Goal: Find specific page/section: Find specific page/section

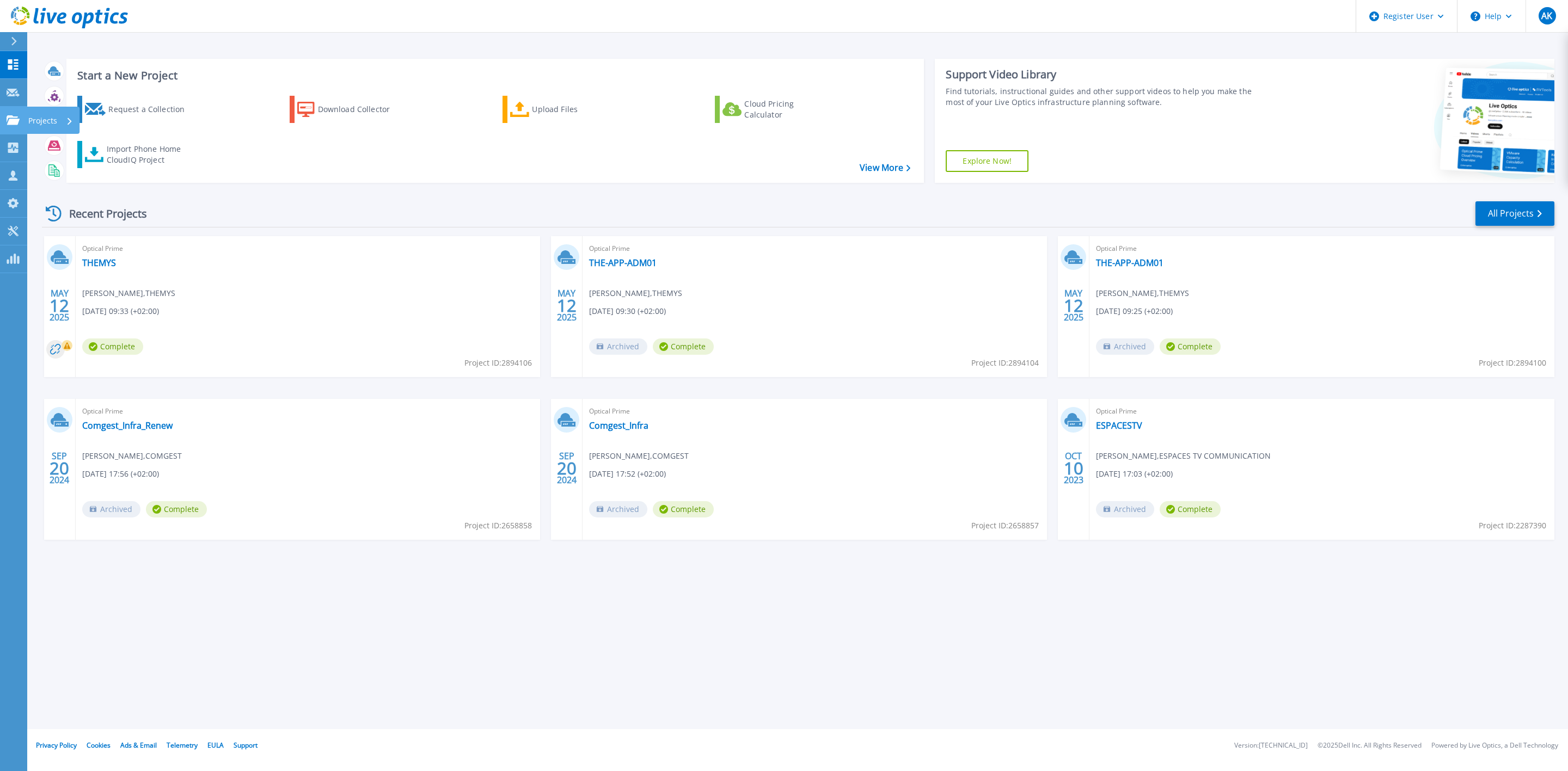
click at [2, 120] on link "Projects Projects" at bounding box center [13, 120] width 27 height 28
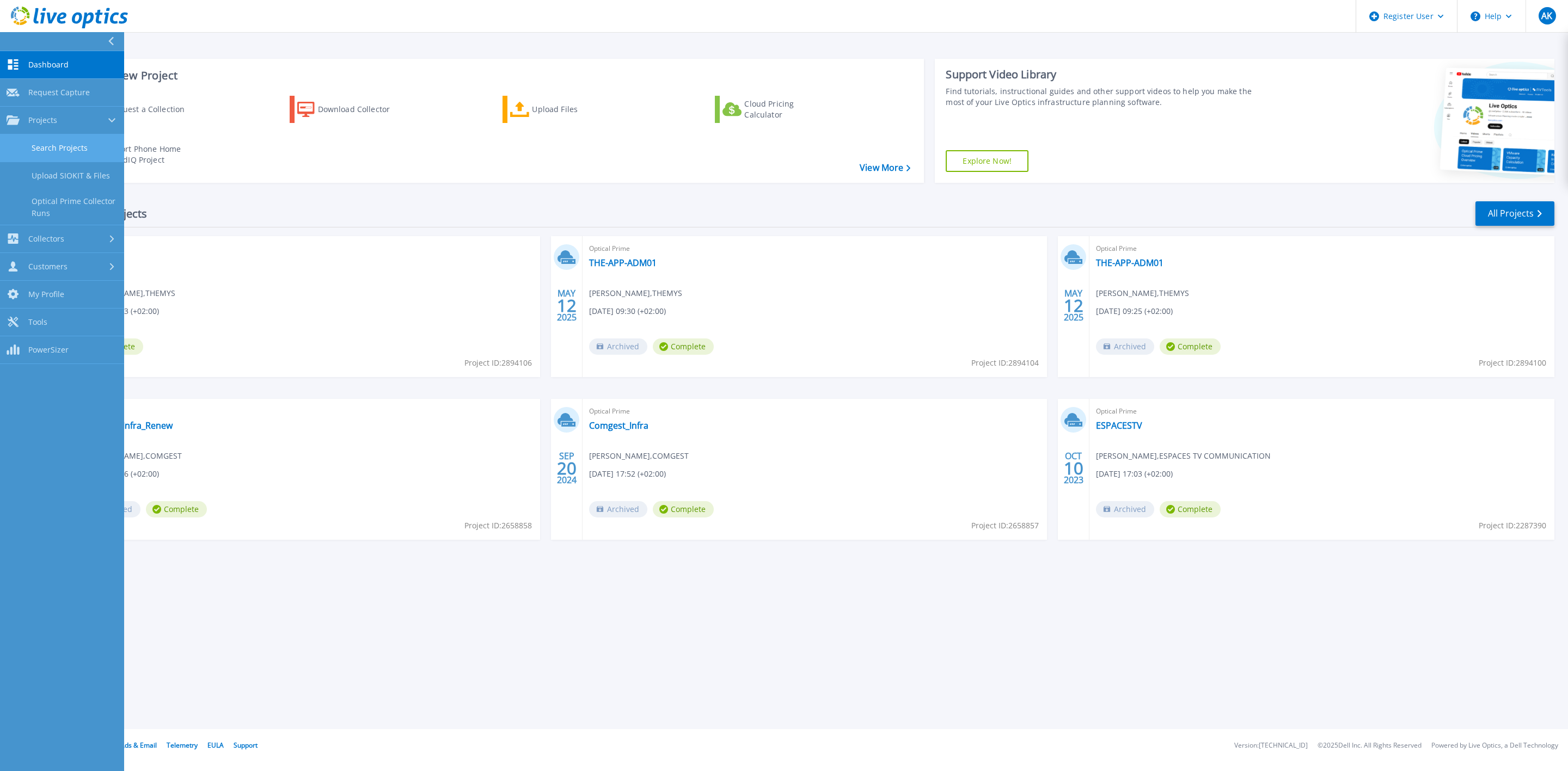
click at [68, 147] on link "Search Projects" at bounding box center [62, 148] width 124 height 28
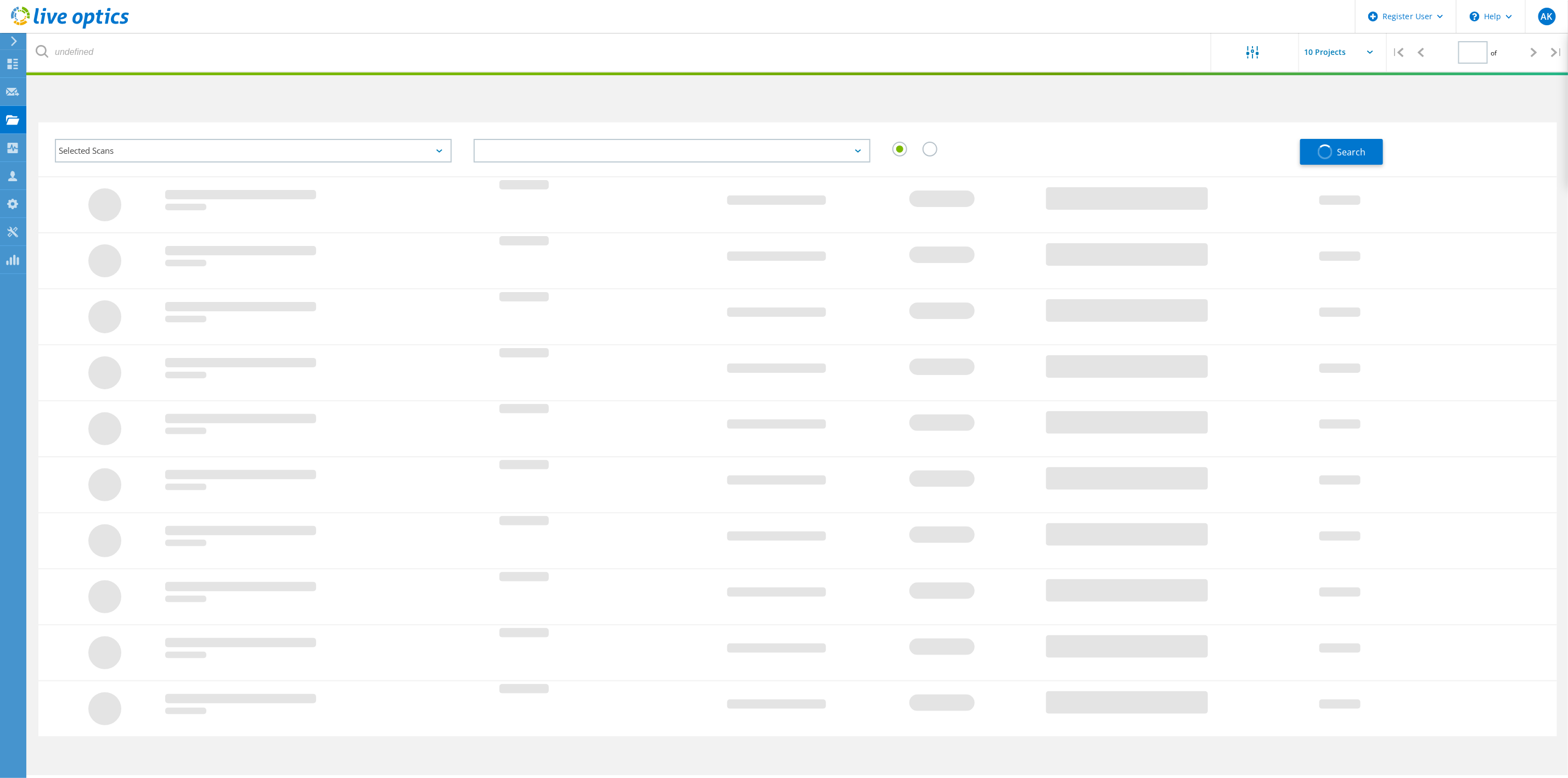
type input "1"
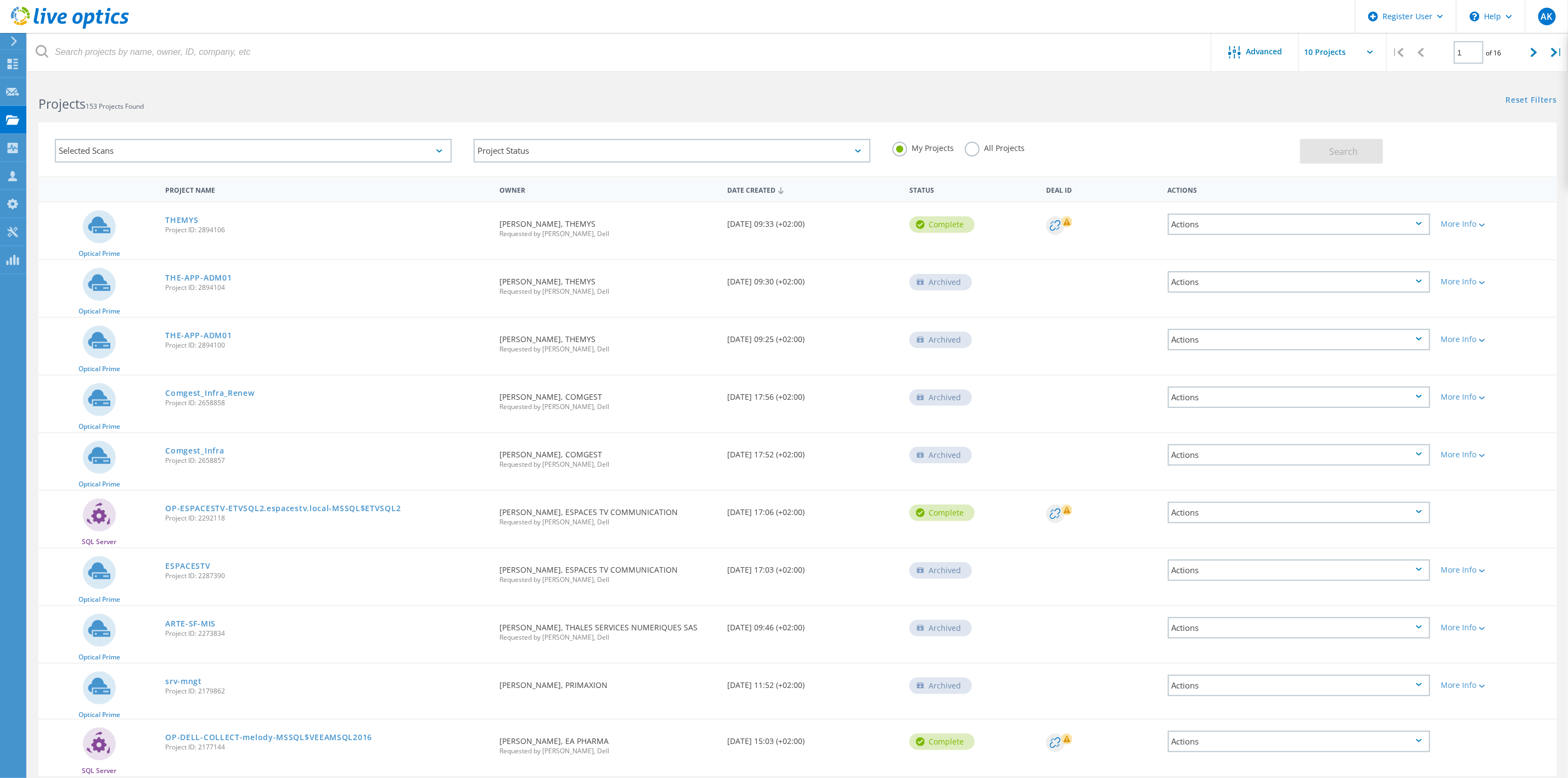
click at [972, 147] on label "All Projects" at bounding box center [994, 147] width 60 height 10
click at [0, 0] on input "All Projects" at bounding box center [0, 0] width 0 height 0
click at [585, 155] on div "Project Status" at bounding box center [672, 150] width 397 height 23
click at [316, 145] on div "Selected Scans" at bounding box center [253, 150] width 397 height 23
click at [86, 204] on label "Optical Prime" at bounding box center [263, 200] width 365 height 13
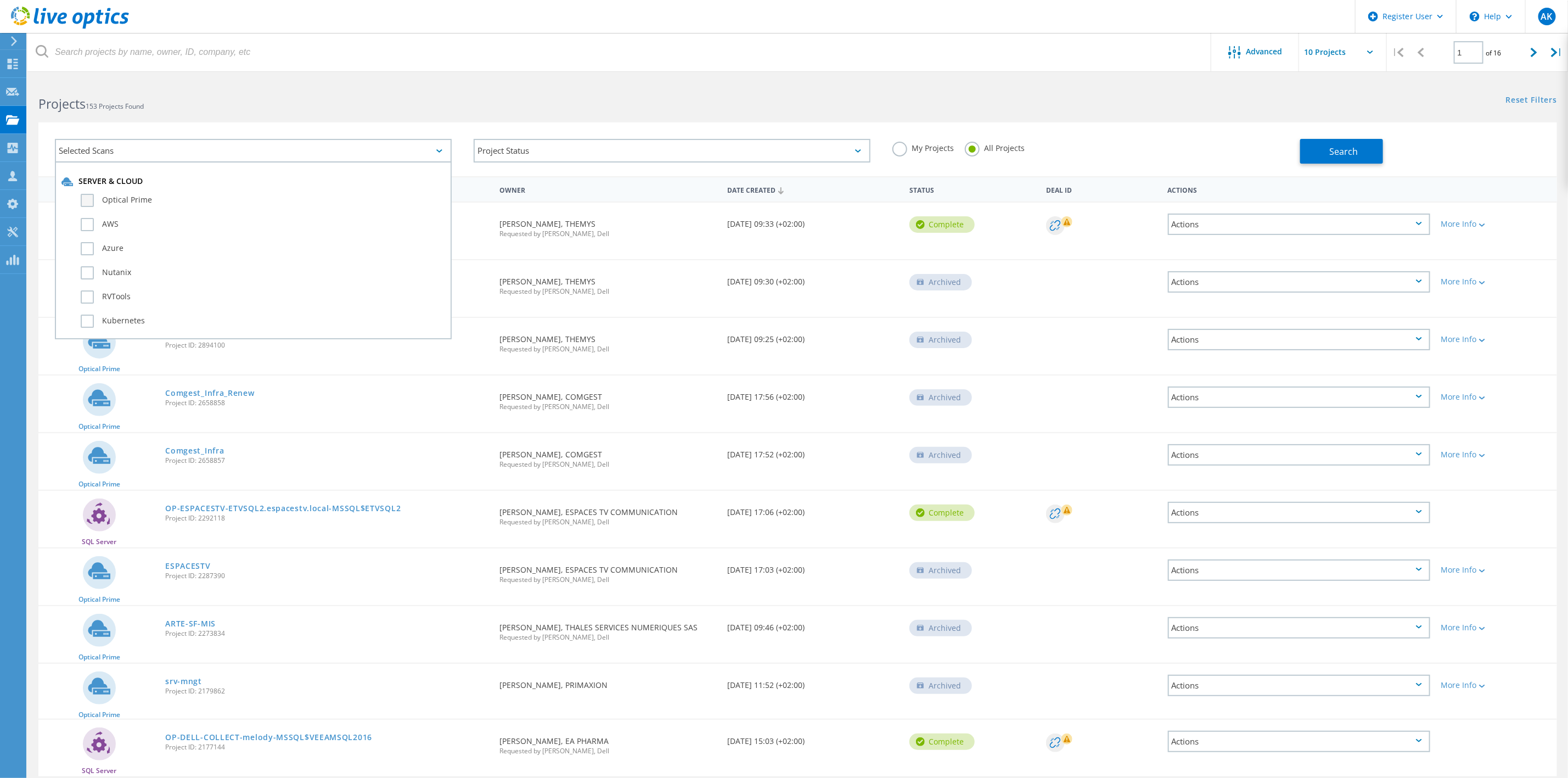
click at [0, 0] on input "Optical Prime" at bounding box center [0, 0] width 0 height 0
click at [1308, 155] on button "Search" at bounding box center [1342, 151] width 83 height 25
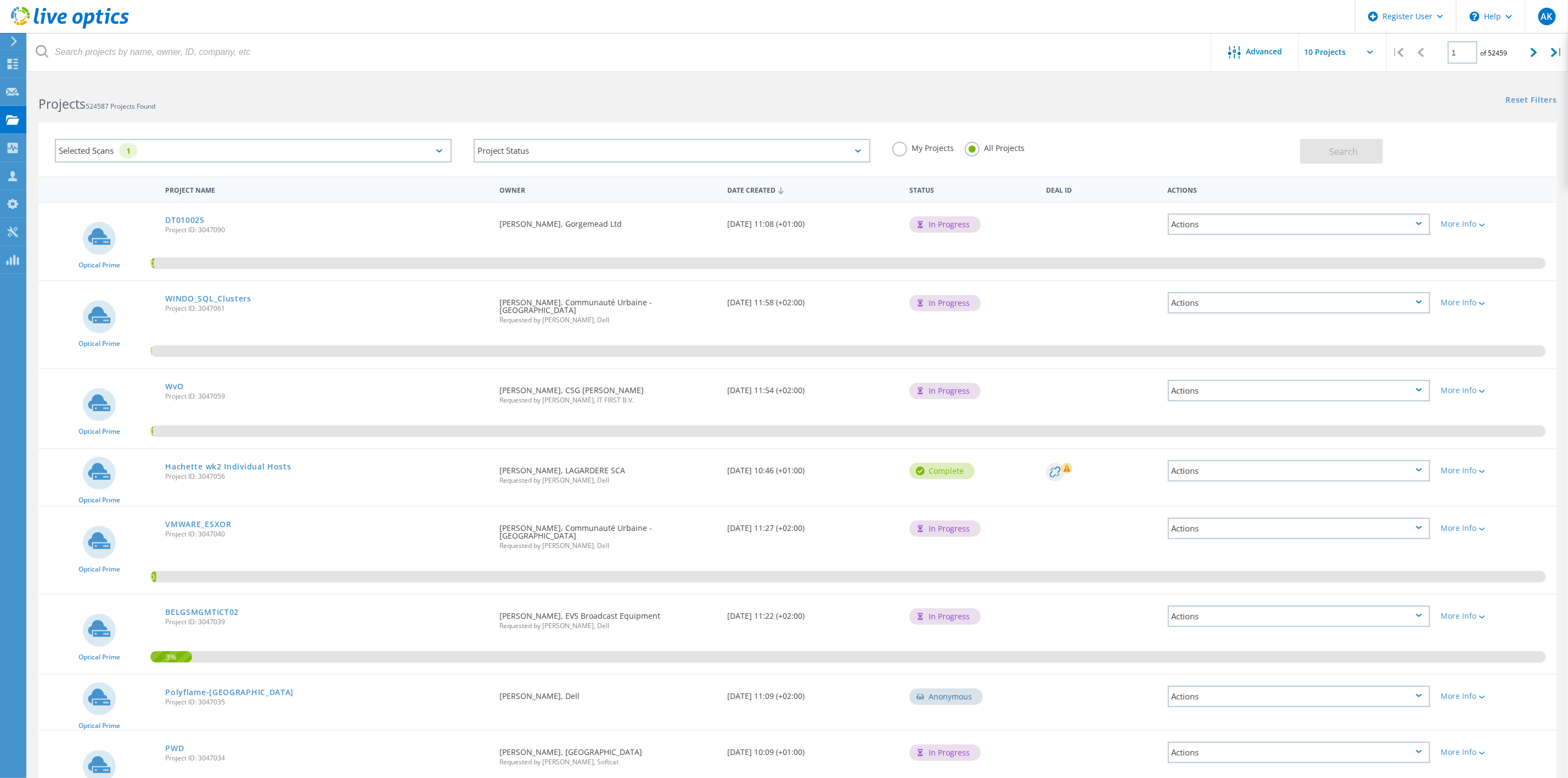
click at [899, 147] on label "My Projects" at bounding box center [923, 147] width 61 height 10
click at [0, 0] on input "My Projects" at bounding box center [0, 0] width 0 height 0
click at [1339, 143] on button "Search" at bounding box center [1342, 151] width 83 height 25
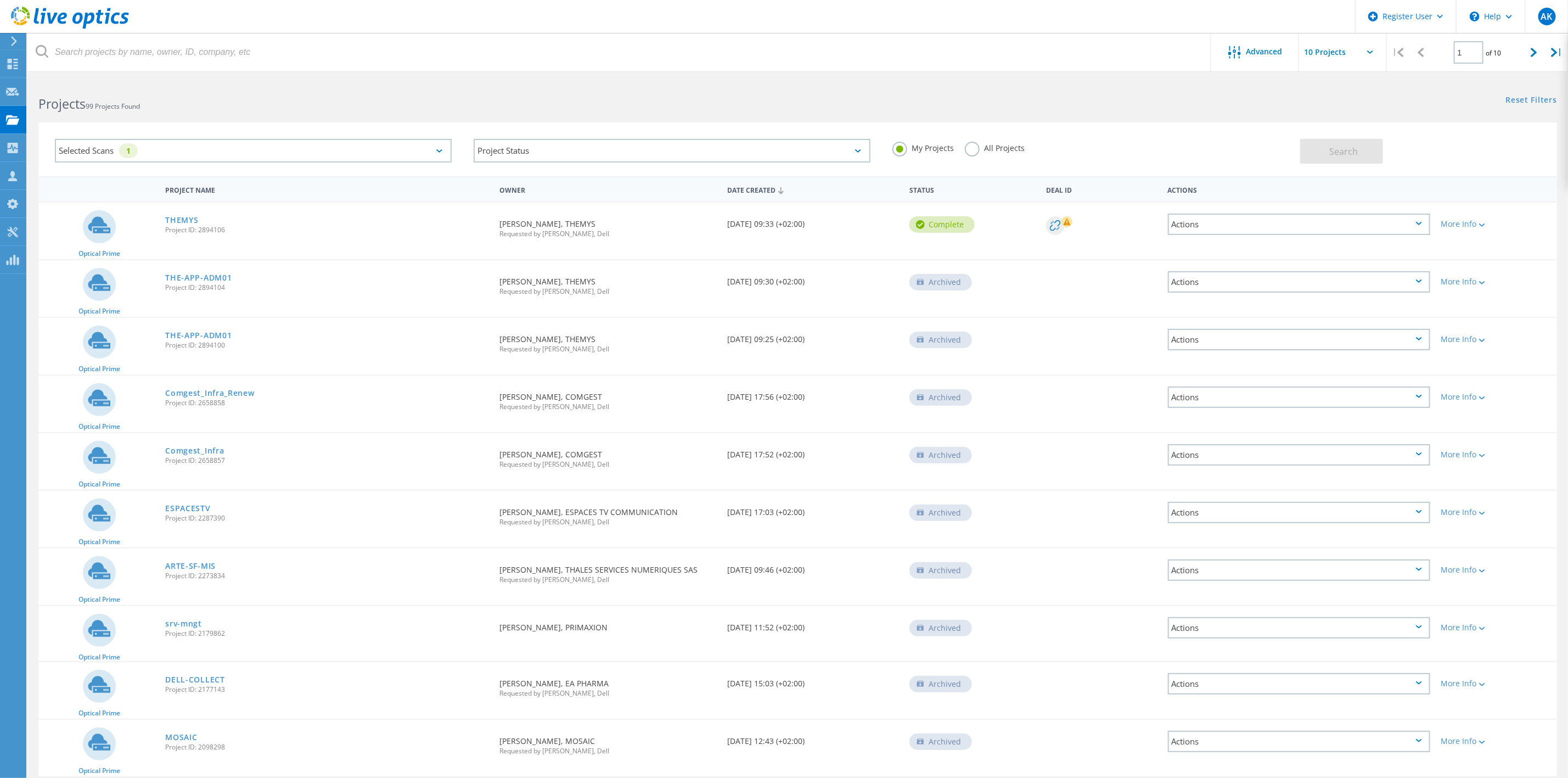
click at [972, 150] on label "All Projects" at bounding box center [994, 147] width 60 height 10
click at [0, 0] on input "All Projects" at bounding box center [0, 0] width 0 height 0
click at [1350, 146] on span "Search" at bounding box center [1344, 152] width 29 height 12
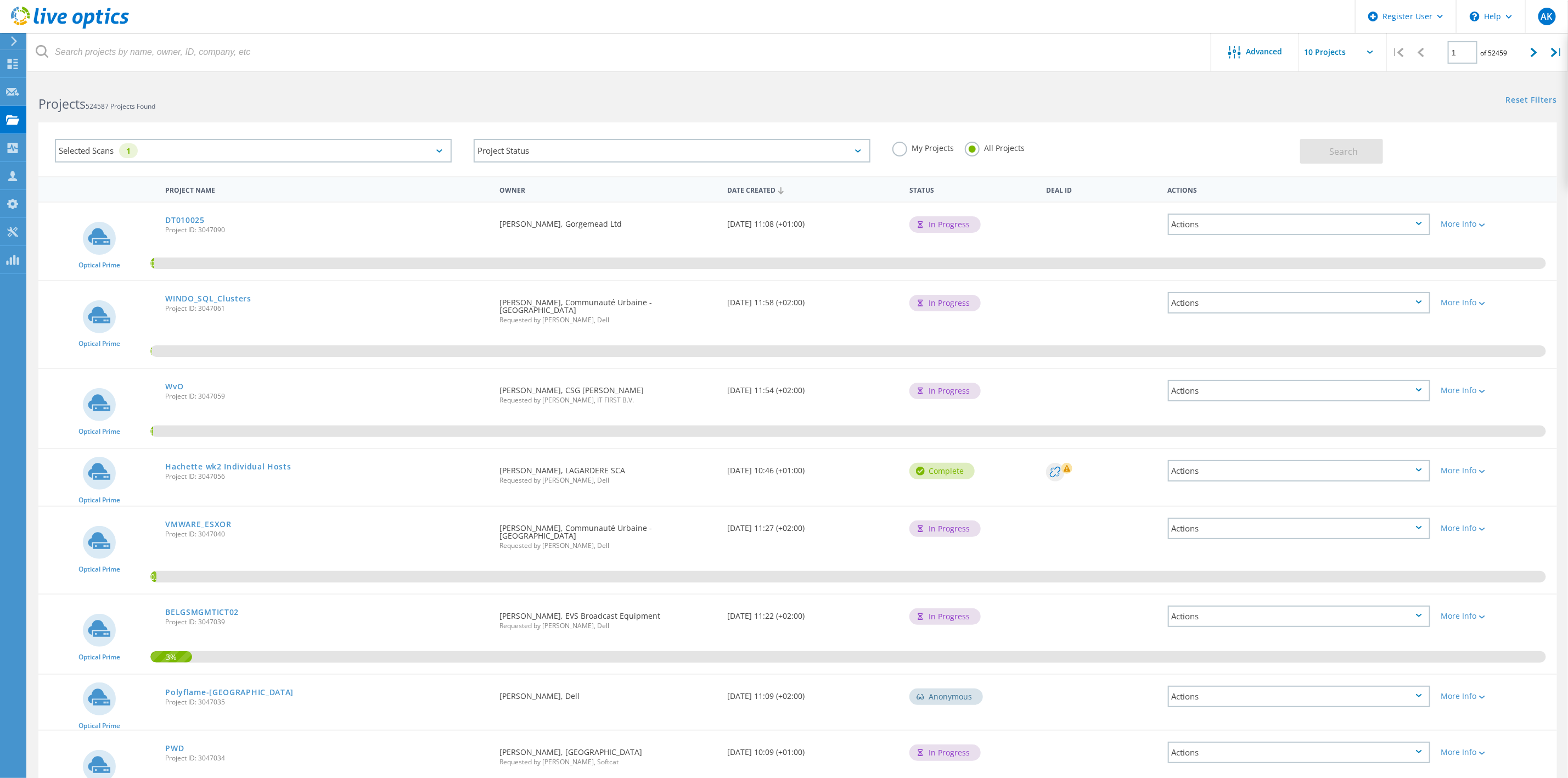
click at [898, 149] on label "My Projects" at bounding box center [923, 147] width 61 height 10
click at [0, 0] on input "My Projects" at bounding box center [0, 0] width 0 height 0
click at [1332, 155] on span "Search" at bounding box center [1344, 152] width 29 height 12
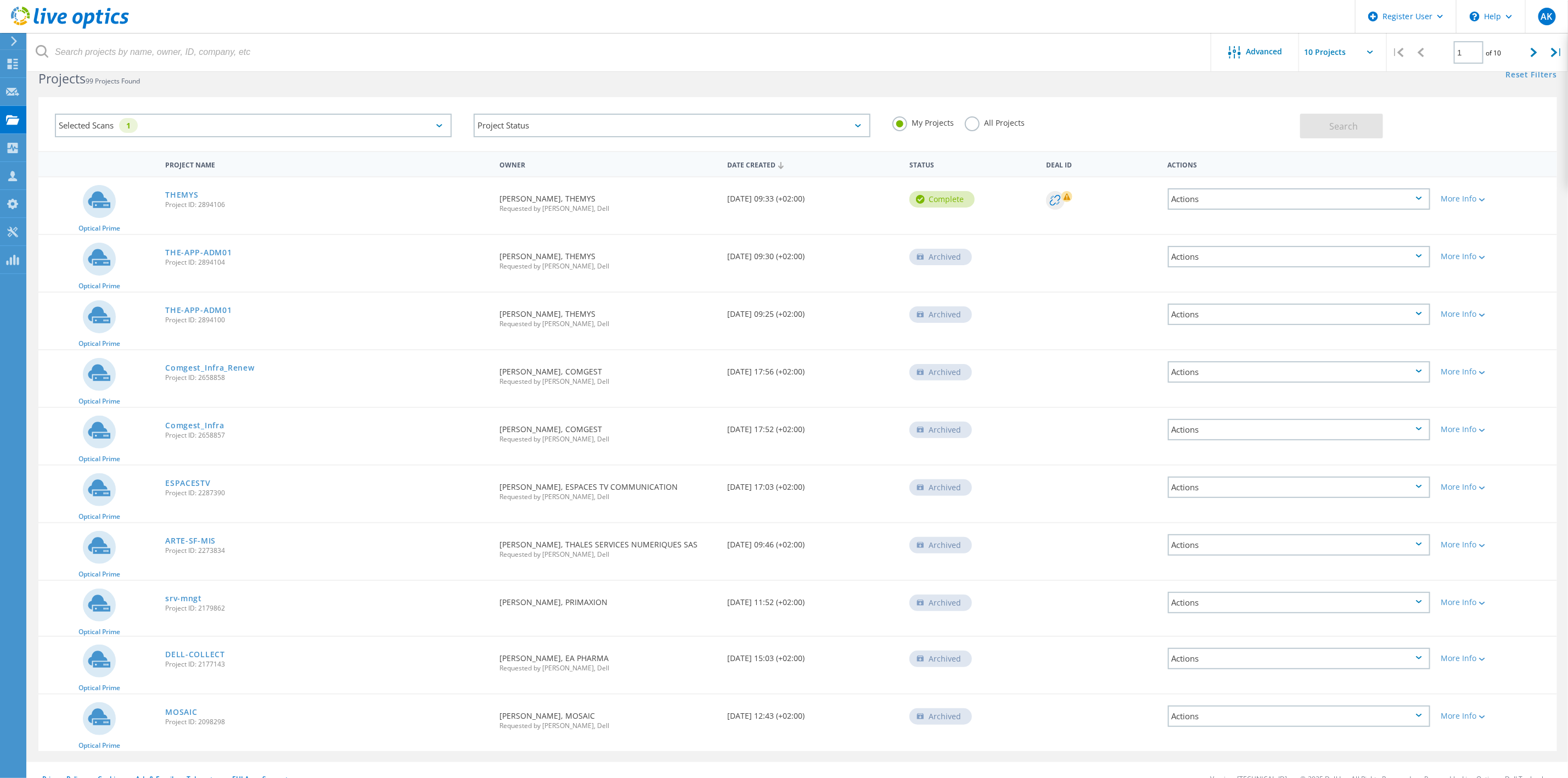
scroll to position [39, 0]
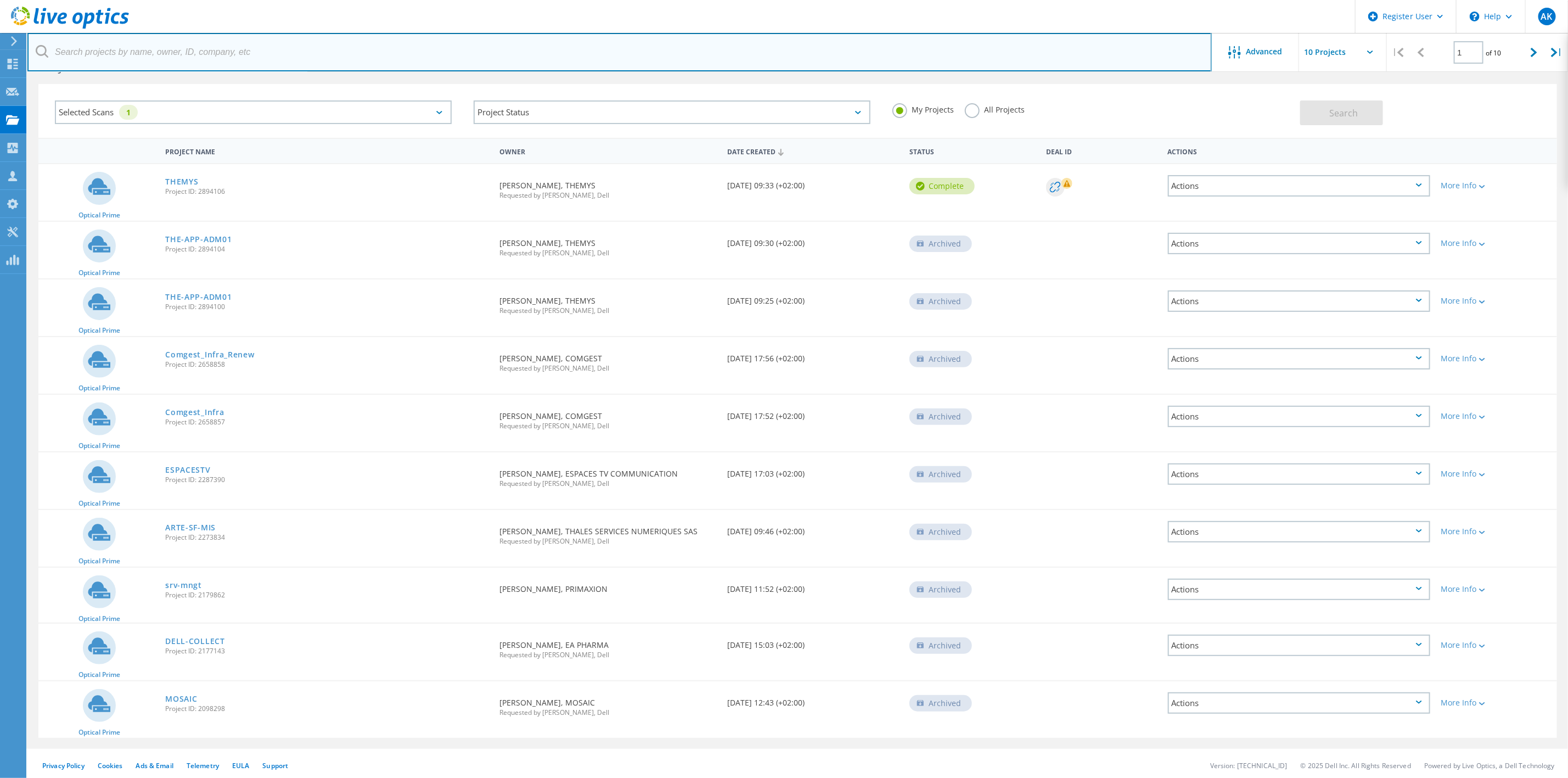
click at [72, 46] on input "text" at bounding box center [620, 52] width 1184 height 39
paste input "ORESYS"
type input "ORESYS"
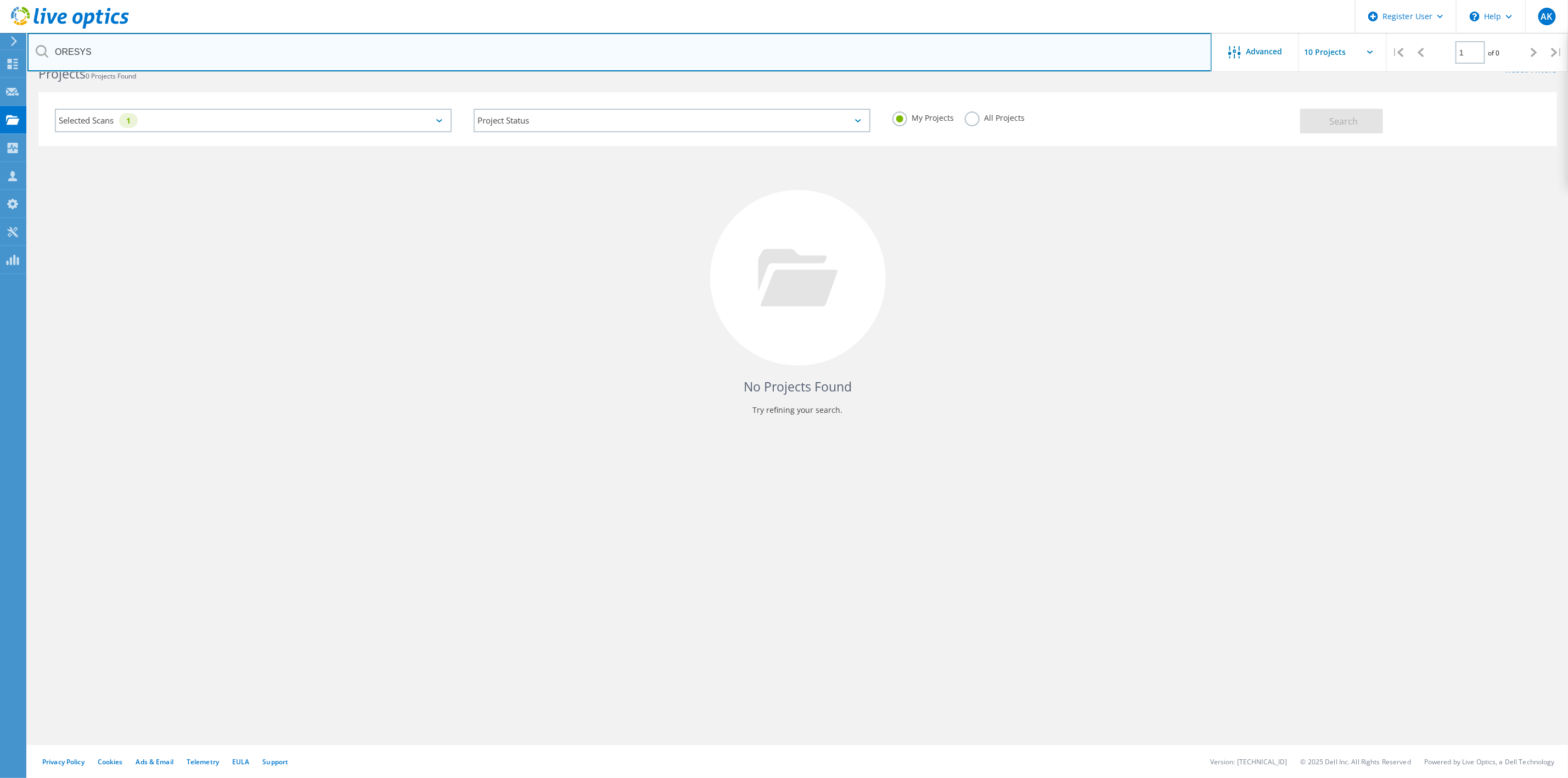
scroll to position [30, 0]
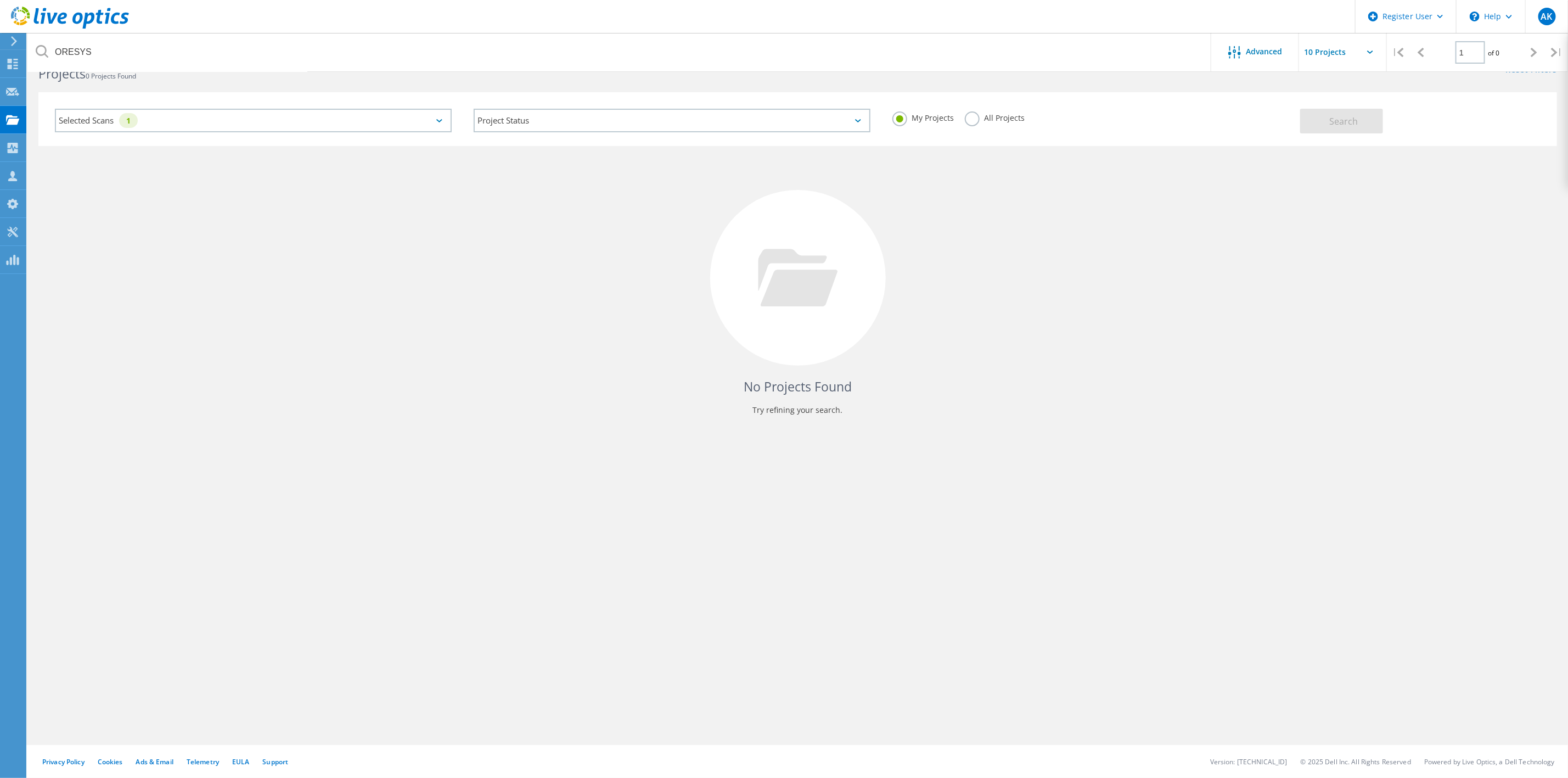
click at [975, 117] on label "All Projects" at bounding box center [994, 117] width 60 height 10
click at [0, 0] on input "All Projects" at bounding box center [0, 0] width 0 height 0
click at [1333, 127] on button "Search" at bounding box center [1342, 121] width 83 height 25
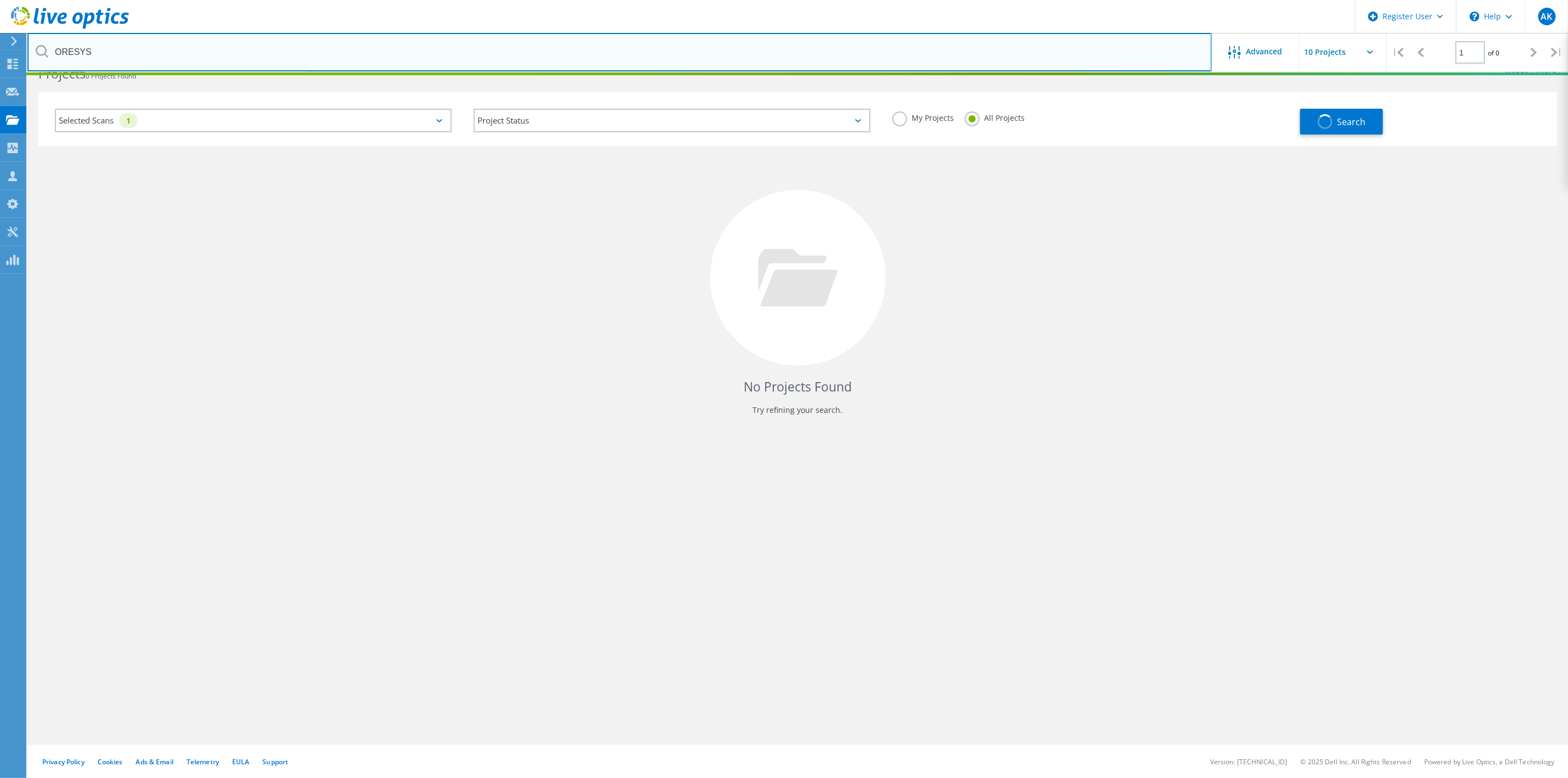
click at [125, 50] on input "ORESYS" at bounding box center [620, 52] width 1184 height 39
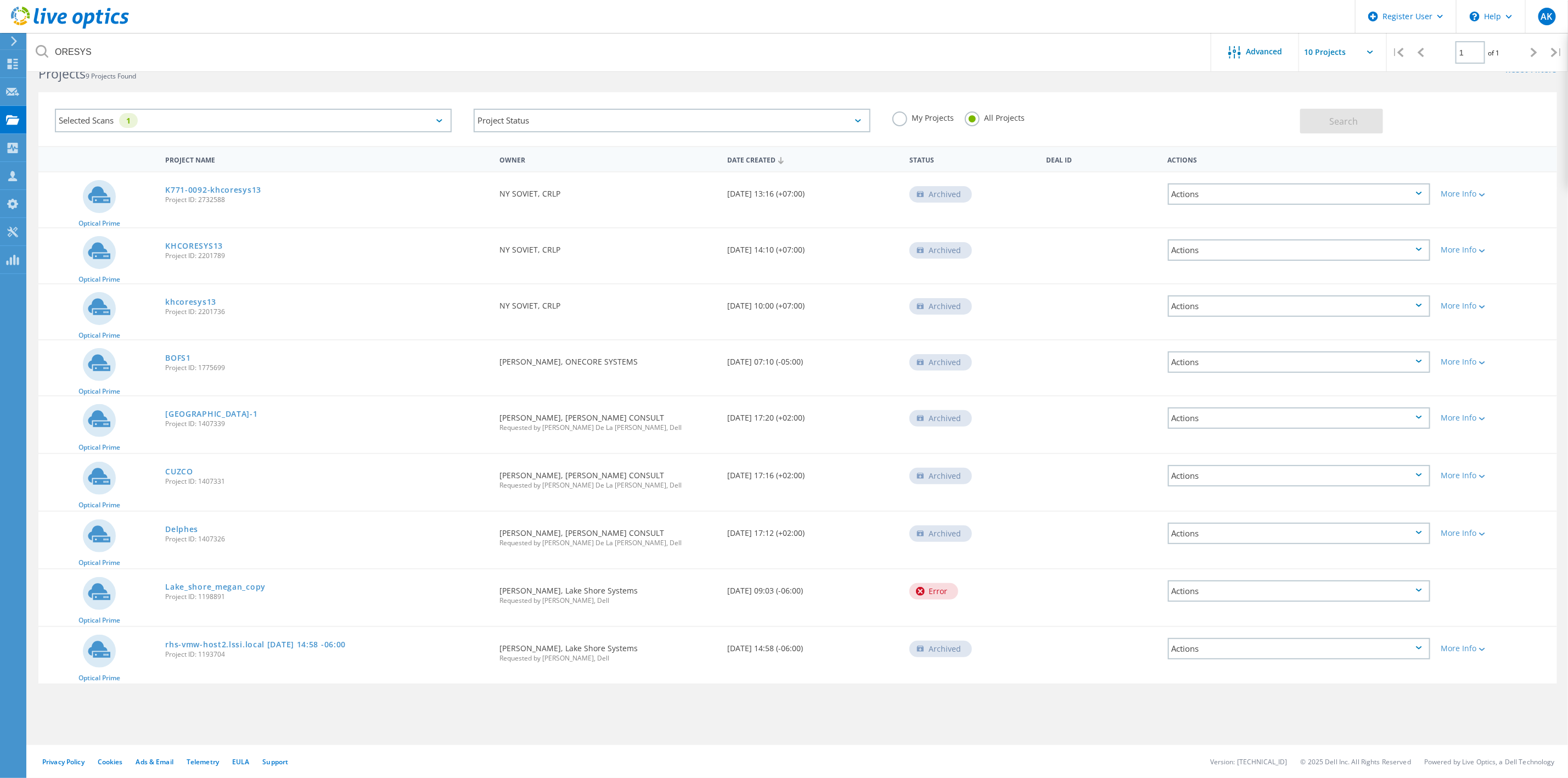
click at [902, 117] on label "My Projects" at bounding box center [923, 117] width 61 height 10
click at [0, 0] on input "My Projects" at bounding box center [0, 0] width 0 height 0
click at [434, 119] on div "Selected Scans 1" at bounding box center [253, 120] width 397 height 23
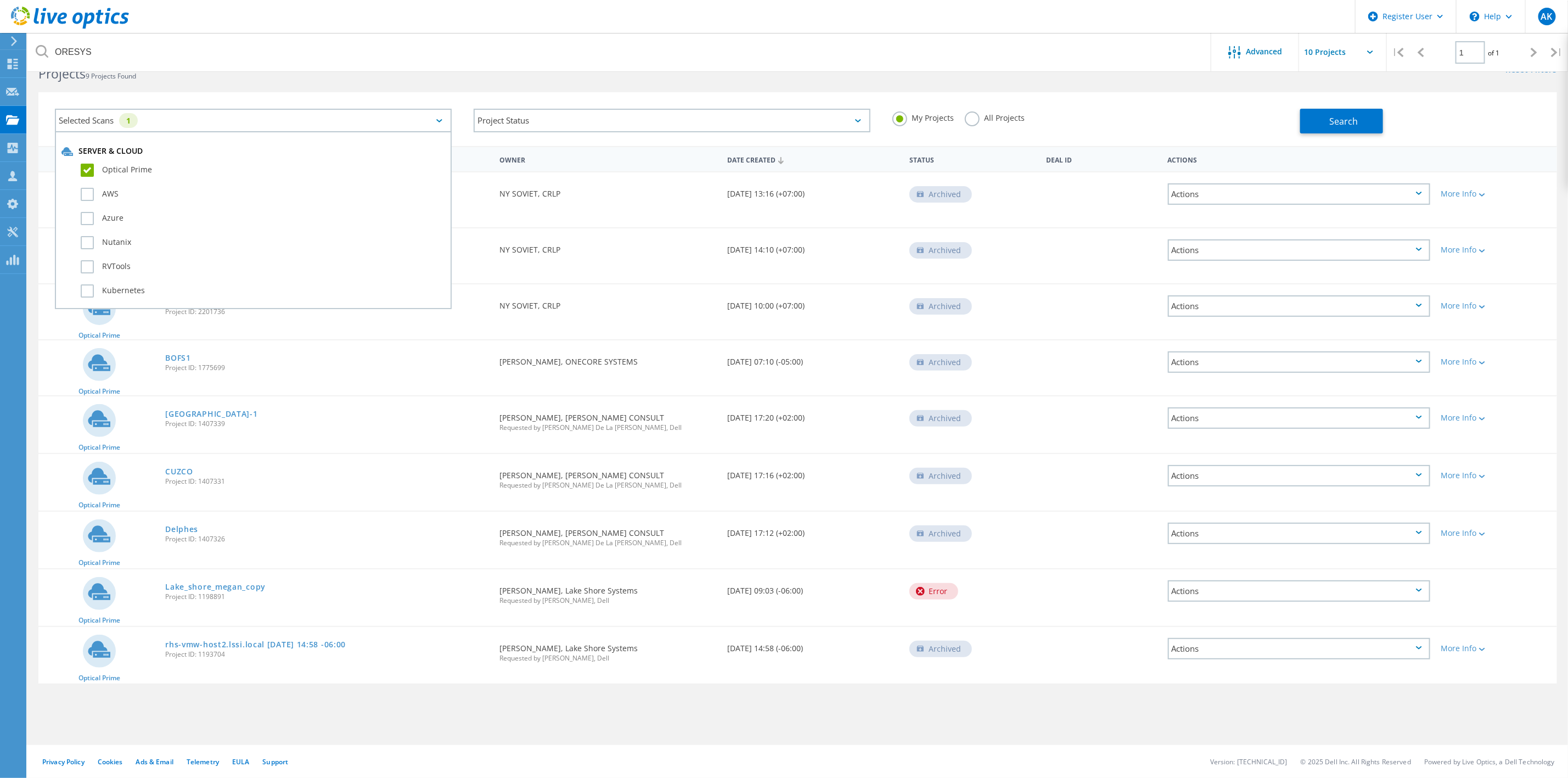
click at [101, 154] on div "Server & Cloud" at bounding box center [253, 152] width 384 height 11
click at [84, 169] on label "Optical Prime" at bounding box center [263, 170] width 365 height 13
click at [0, 0] on input "Optical Prime" at bounding box center [0, 0] width 0 height 0
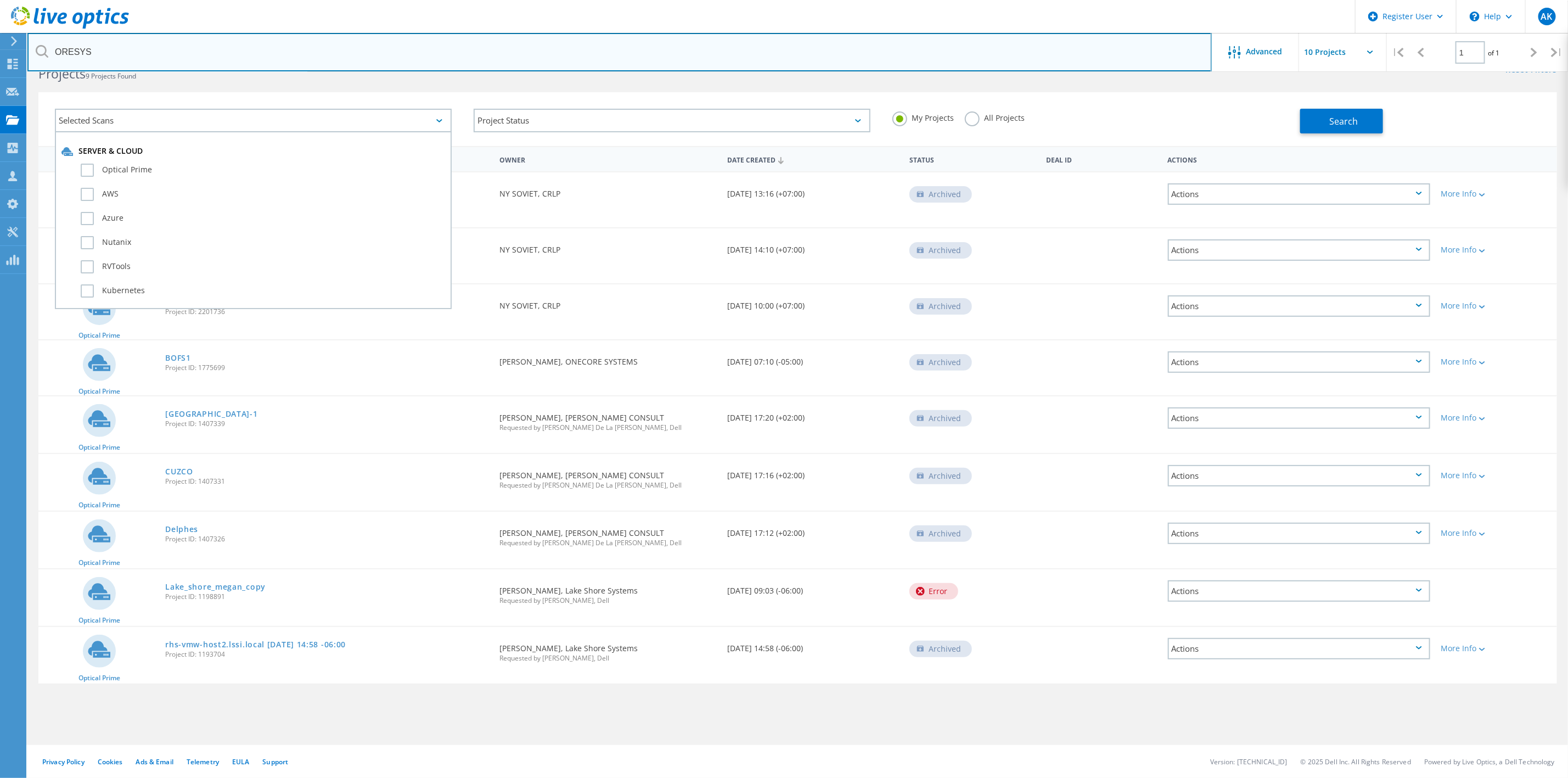
click at [336, 60] on input "ORESYS" at bounding box center [620, 52] width 1184 height 39
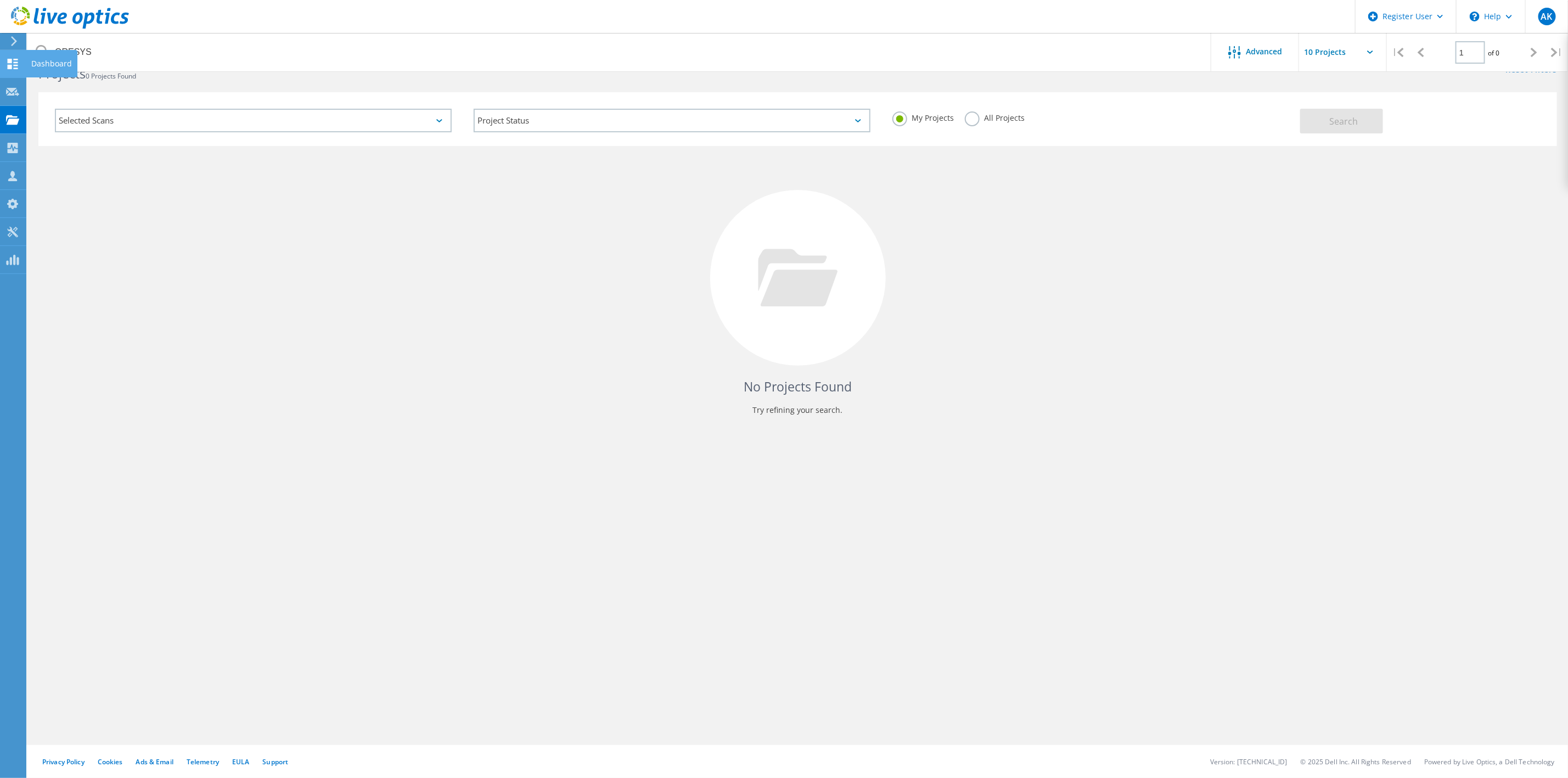
click at [12, 59] on icon at bounding box center [12, 64] width 13 height 10
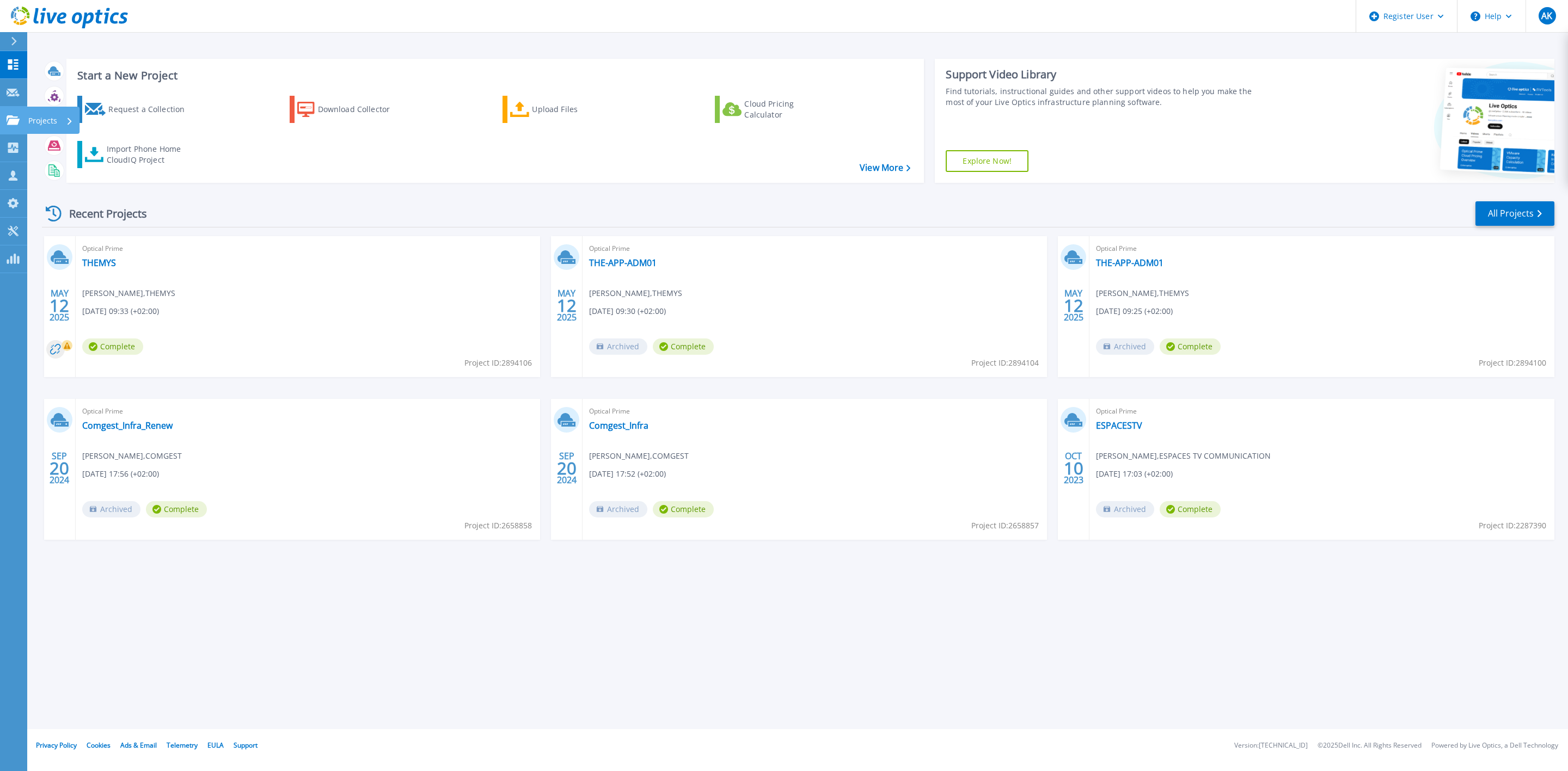
click at [16, 118] on icon at bounding box center [13, 120] width 13 height 9
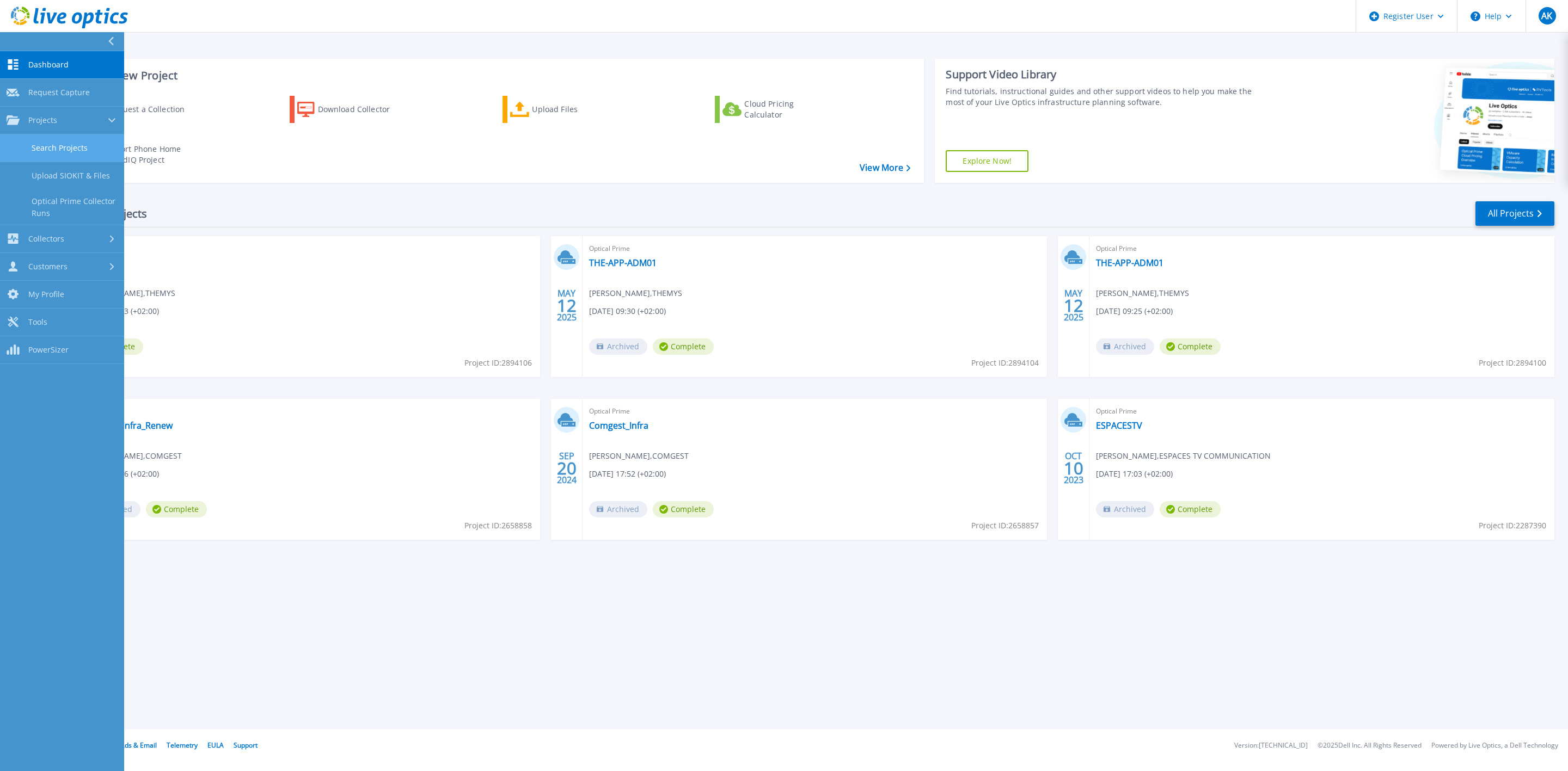
click at [62, 149] on link "Search Projects" at bounding box center [62, 148] width 124 height 28
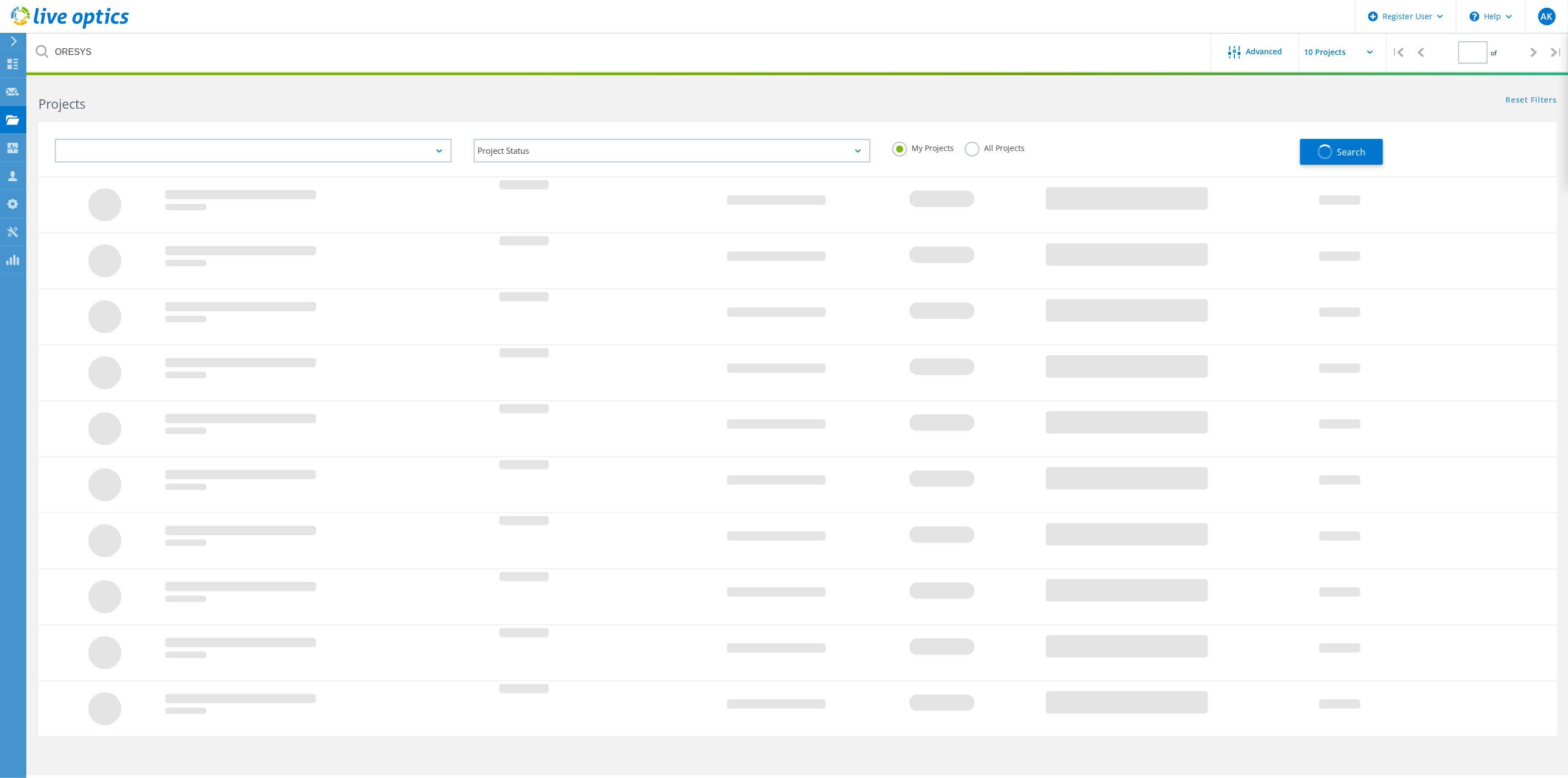
type input "1"
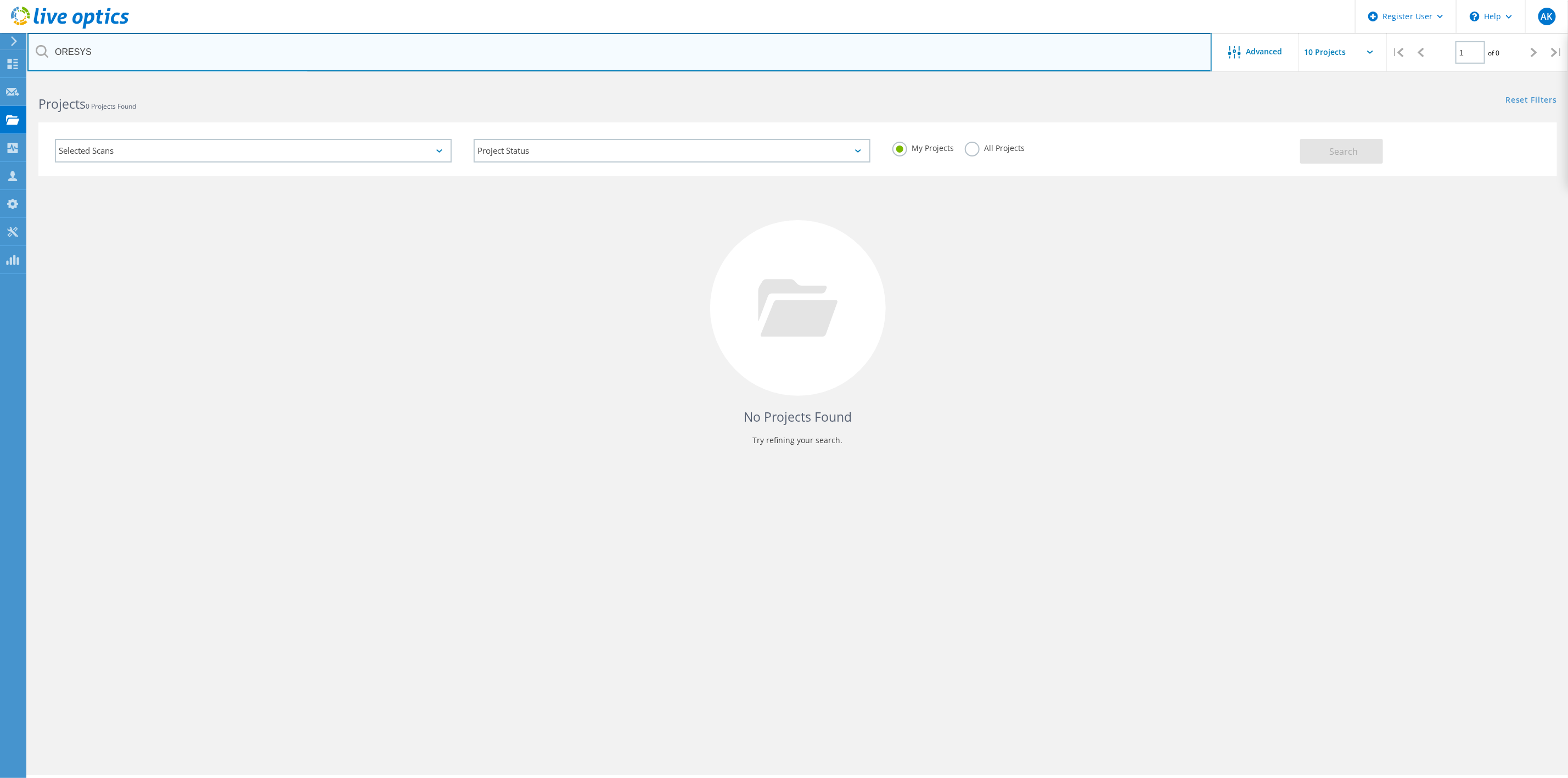
click at [153, 51] on input "ORESYS" at bounding box center [620, 52] width 1184 height 39
type input "O"
